Goal: Task Accomplishment & Management: Use online tool/utility

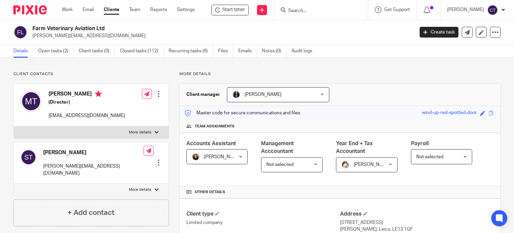
click at [306, 10] on input "Search" at bounding box center [317, 11] width 60 height 6
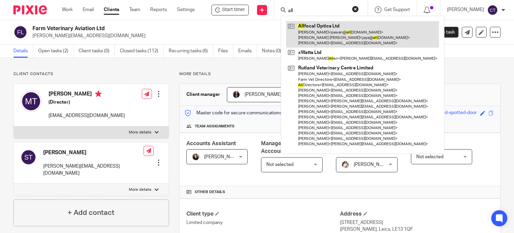
type input "all"
click at [310, 40] on link at bounding box center [362, 34] width 153 height 26
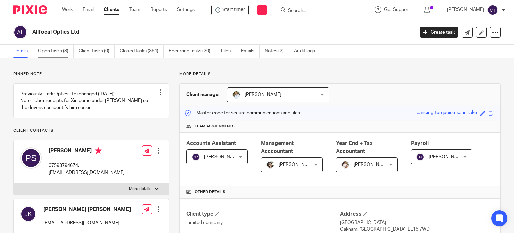
click at [54, 50] on link "Open tasks (8)" at bounding box center [55, 51] width 35 height 13
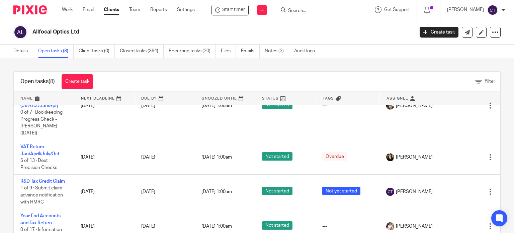
scroll to position [24, 0]
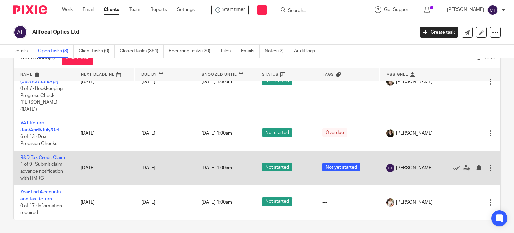
click at [29, 151] on td "R&D Tax Credit Claim 1 of 9 · Submit claim advance notification with HMRC" at bounding box center [44, 168] width 60 height 34
click at [25, 155] on link "R&D Tax Credit Claim" at bounding box center [42, 157] width 45 height 5
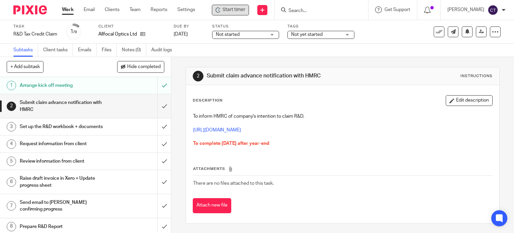
click at [235, 7] on span "Start timer" at bounding box center [234, 9] width 23 height 7
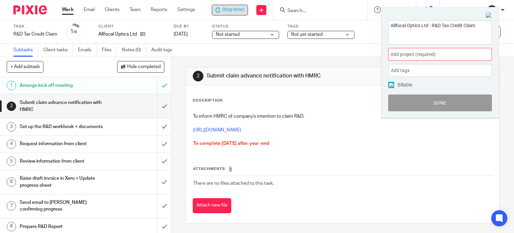
click at [416, 52] on span "Add project (required) :" at bounding box center [433, 54] width 84 height 7
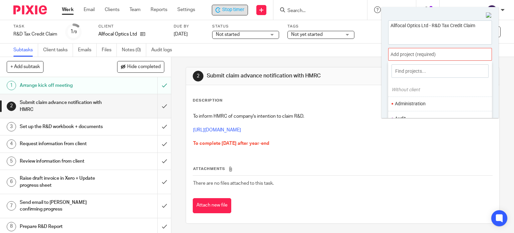
click at [400, 69] on input at bounding box center [440, 70] width 97 height 13
click at [425, 58] on div at bounding box center [440, 54] width 104 height 13
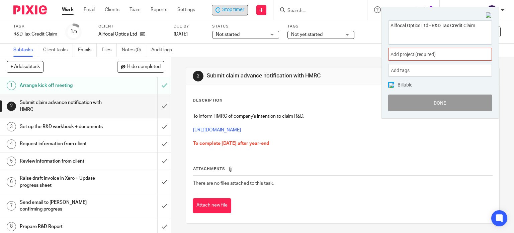
click at [424, 55] on span "Add project (required) :" at bounding box center [433, 54] width 84 height 7
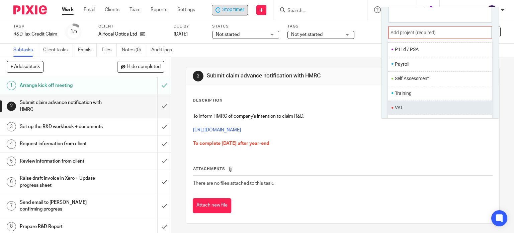
scroll to position [33, 0]
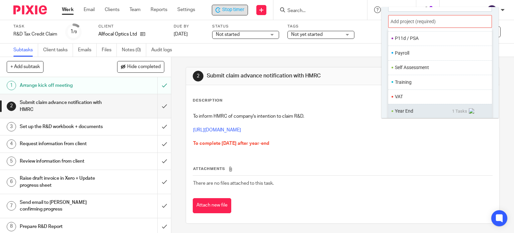
click at [409, 111] on li "Year End" at bounding box center [423, 110] width 57 height 7
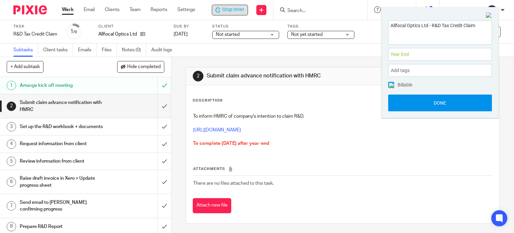
click at [409, 100] on button "Done" at bounding box center [440, 102] width 104 height 17
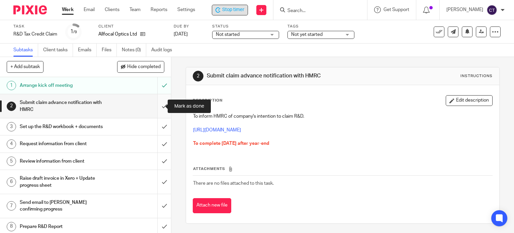
click at [157, 103] on input "submit" at bounding box center [85, 106] width 171 height 24
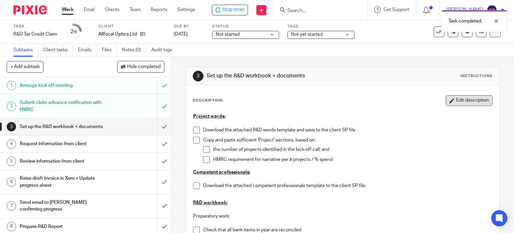
click at [446, 100] on button "Edit description" at bounding box center [469, 100] width 47 height 11
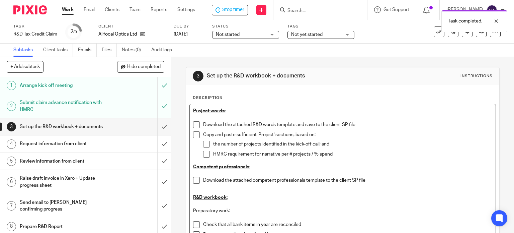
click at [203, 123] on p "Download the attached R&D words template and save to the client SP file" at bounding box center [347, 124] width 289 height 7
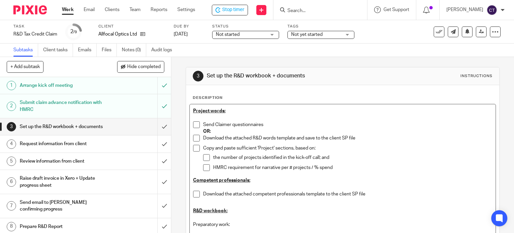
click at [250, 131] on p "OR:" at bounding box center [347, 131] width 289 height 7
click at [249, 116] on p at bounding box center [342, 117] width 299 height 7
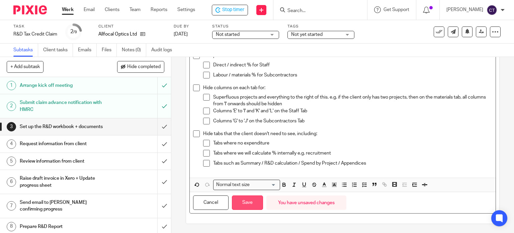
click at [243, 202] on button "Save" at bounding box center [247, 202] width 31 height 14
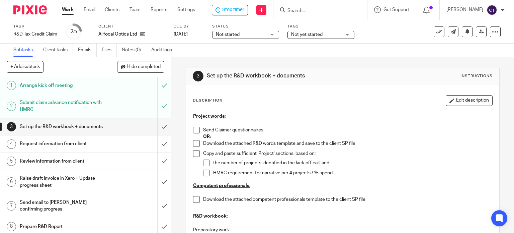
drag, startPoint x: 194, startPoint y: 131, endPoint x: 205, endPoint y: 139, distance: 13.6
click at [194, 131] on span at bounding box center [196, 129] width 7 height 7
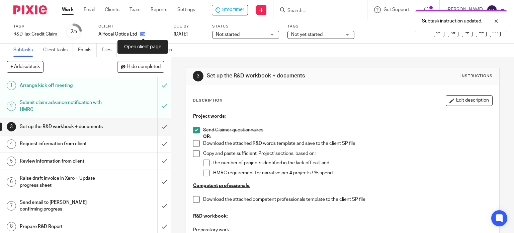
click at [142, 33] on icon at bounding box center [142, 33] width 5 height 5
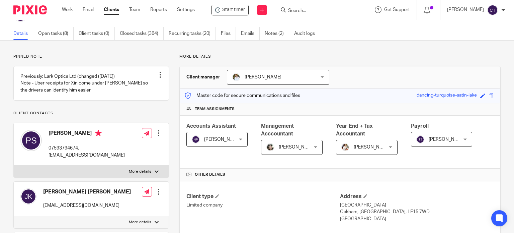
scroll to position [33, 0]
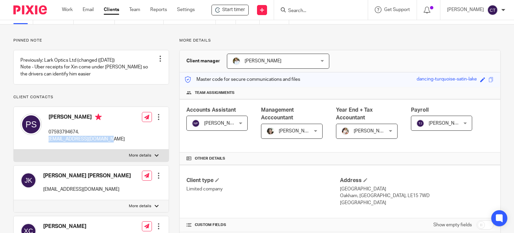
drag, startPoint x: 104, startPoint y: 145, endPoint x: 47, endPoint y: 146, distance: 57.6
click at [47, 146] on div "Pawan Shrestha 07593794674. pawan@allfocaloptics.com" at bounding box center [72, 127] width 104 height 35
copy p "pawan@allfocaloptics.com"
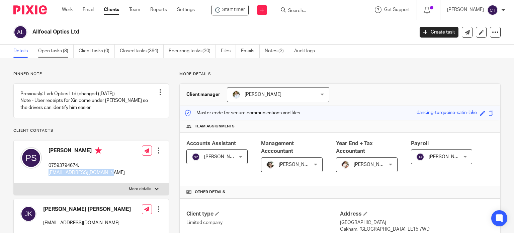
click at [55, 55] on link "Open tasks (8)" at bounding box center [55, 51] width 35 height 13
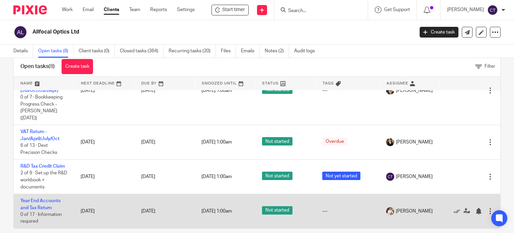
scroll to position [24, 0]
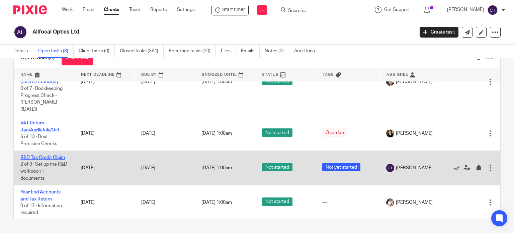
click at [24, 155] on link "R&D Tax Credit Claim" at bounding box center [42, 157] width 45 height 5
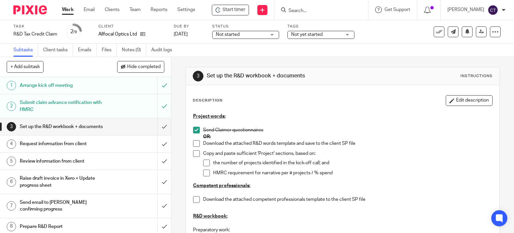
click at [301, 9] on input "Search" at bounding box center [318, 11] width 60 height 6
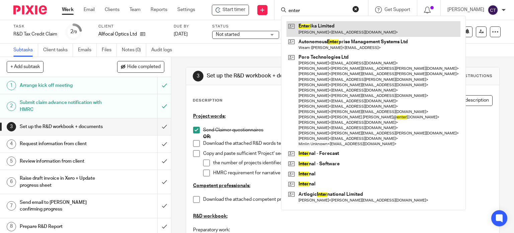
type input "enter"
click at [317, 25] on link at bounding box center [373, 28] width 174 height 15
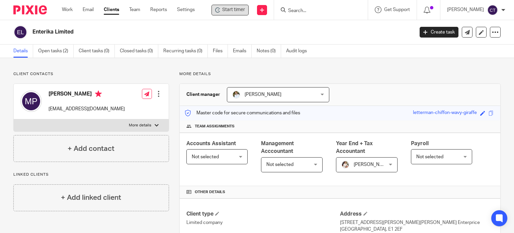
click at [234, 9] on span "Start timer" at bounding box center [233, 9] width 23 height 7
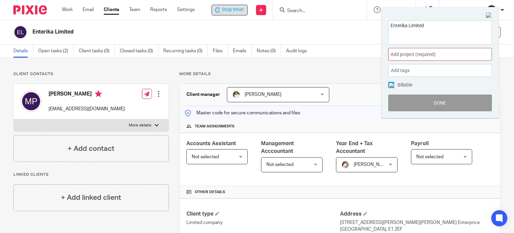
click at [416, 55] on span "Add project (required) :" at bounding box center [433, 54] width 84 height 7
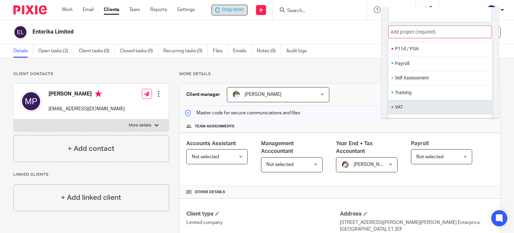
scroll to position [33, 0]
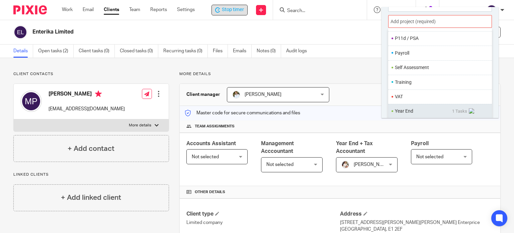
click at [406, 114] on ul "Year End 1 Tasks" at bounding box center [440, 111] width 104 height 14
click at [403, 111] on li "Year End" at bounding box center [423, 110] width 57 height 7
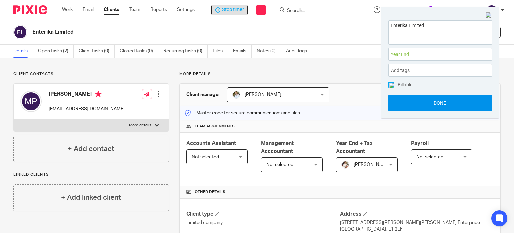
scroll to position [0, 0]
click at [404, 104] on button "Done" at bounding box center [440, 102] width 104 height 17
